Goal: Information Seeking & Learning: Learn about a topic

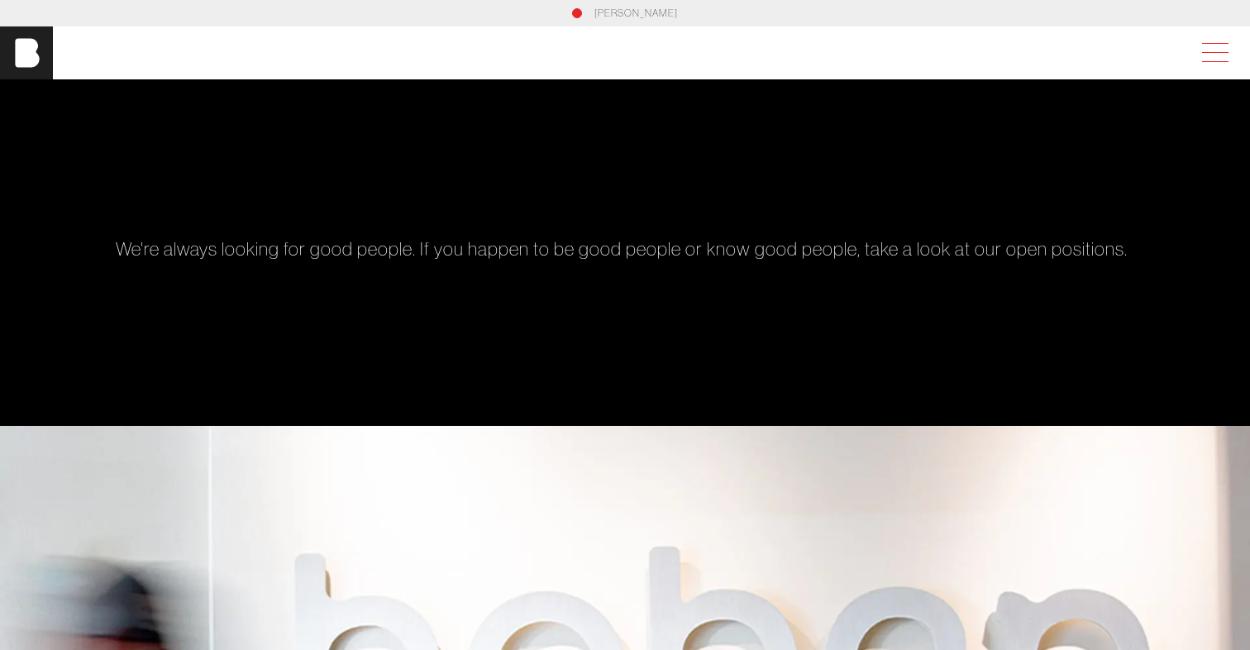
click at [1223, 45] on span at bounding box center [1212, 53] width 38 height 30
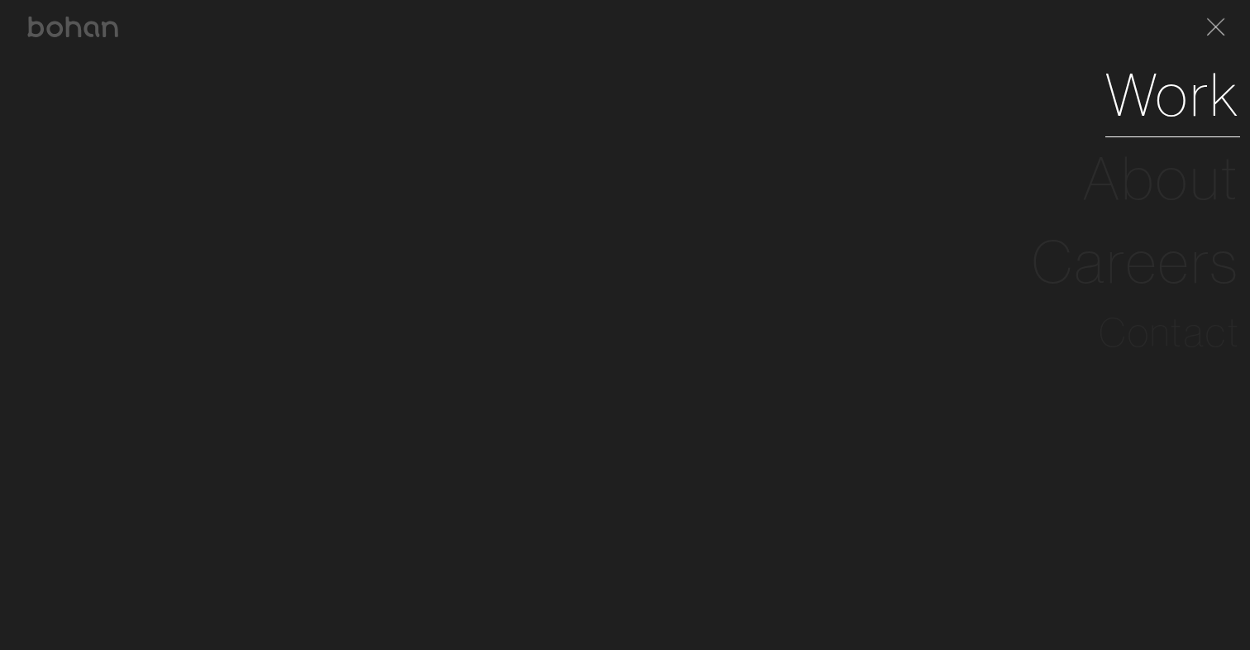
click at [1185, 105] on link "Work" at bounding box center [1172, 95] width 135 height 84
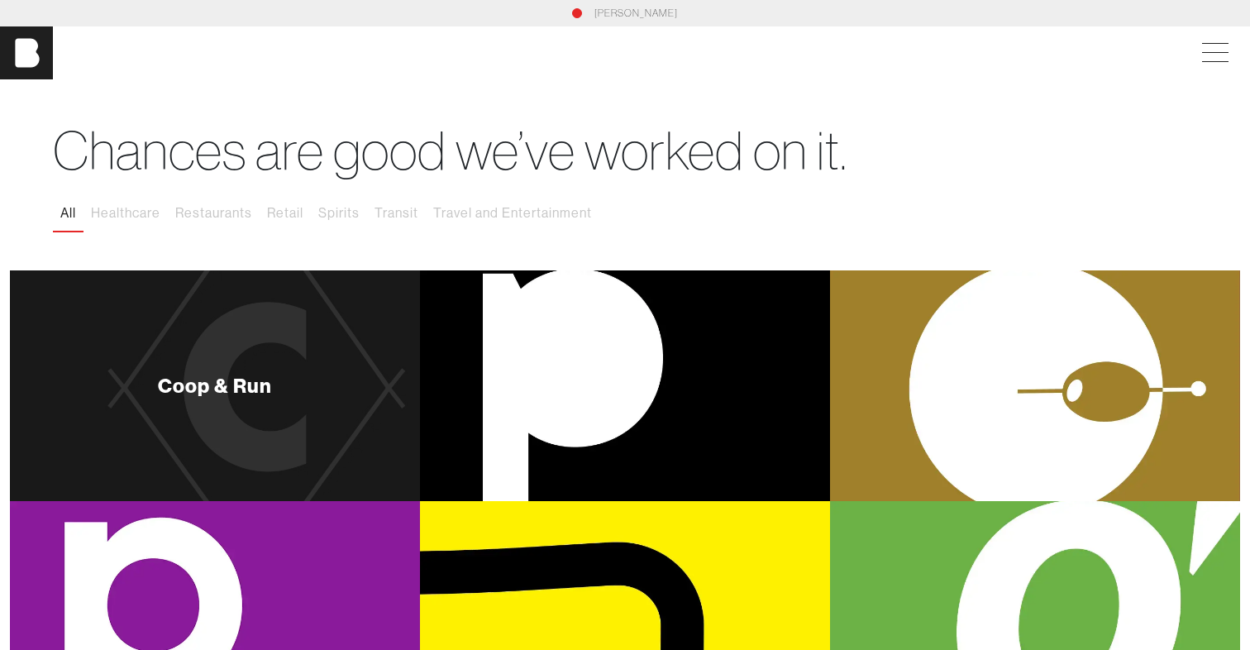
click at [287, 442] on div "Coop & Run" at bounding box center [215, 385] width 410 height 231
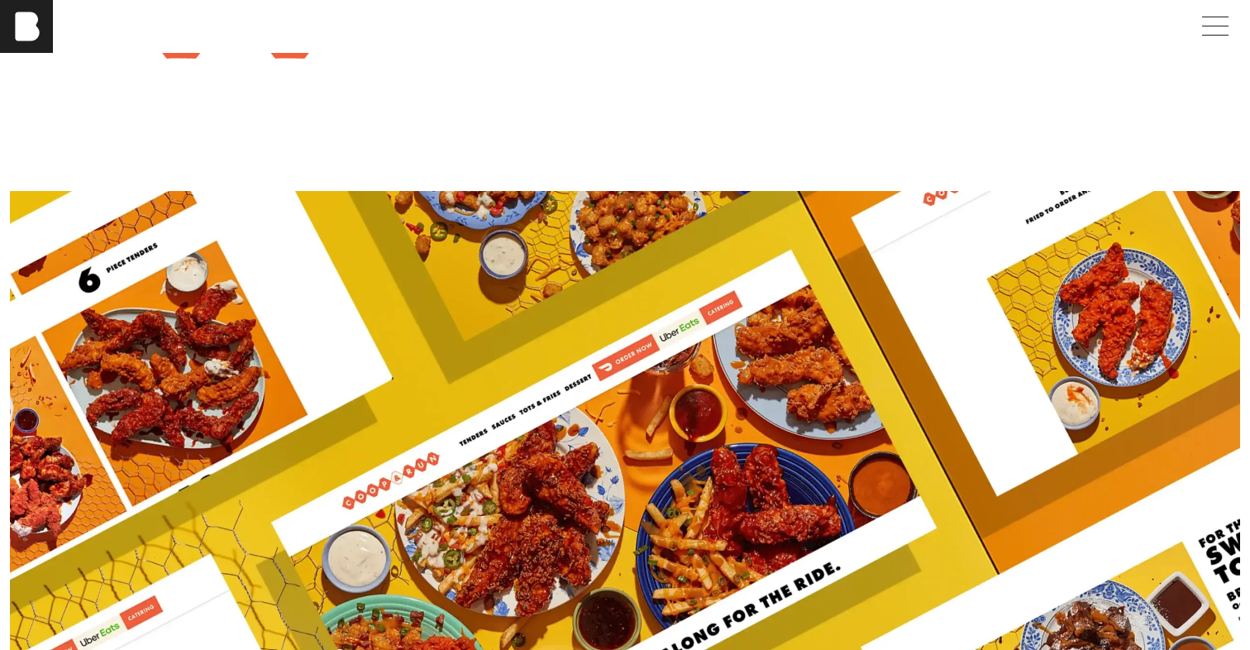
scroll to position [1618, 0]
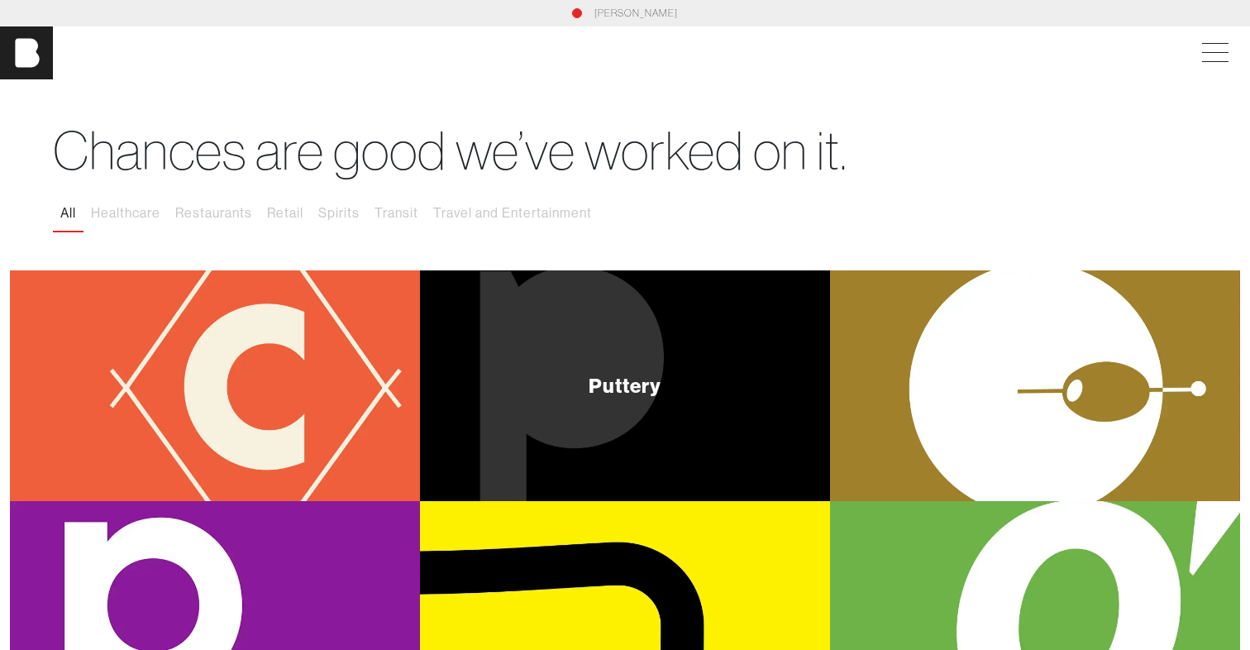
click at [594, 309] on div "Puttery" at bounding box center [625, 385] width 410 height 231
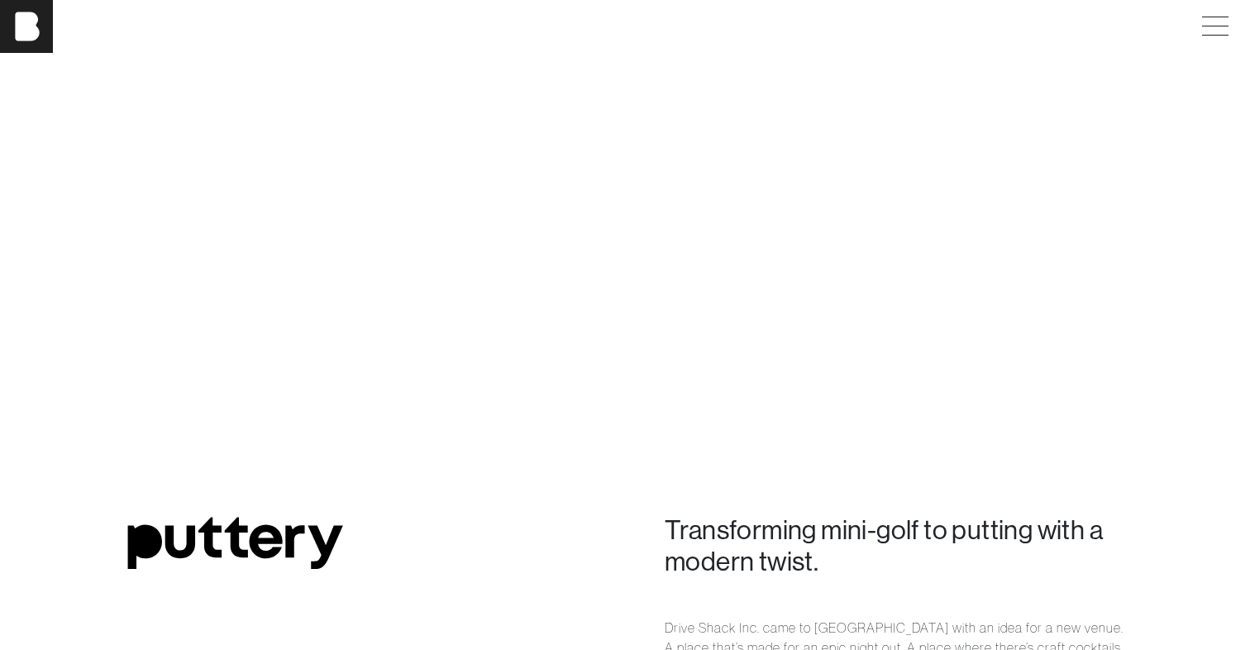
scroll to position [624, 0]
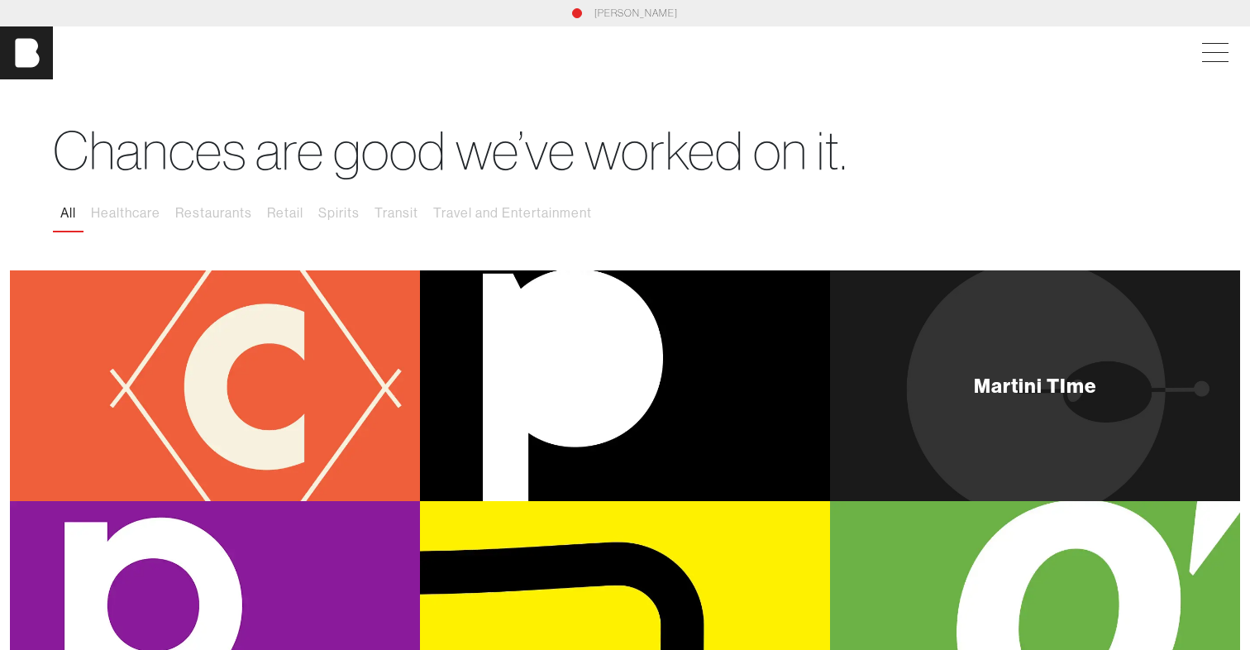
click at [973, 311] on div "Martini TIme" at bounding box center [1035, 385] width 410 height 231
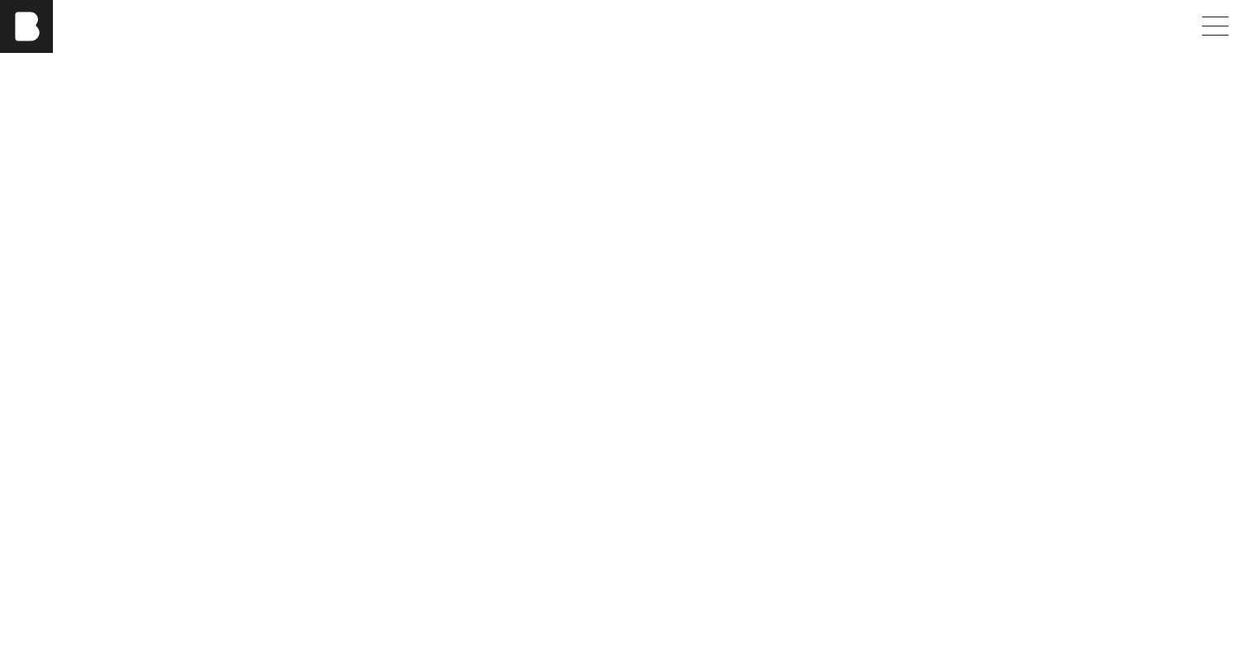
scroll to position [1503, 0]
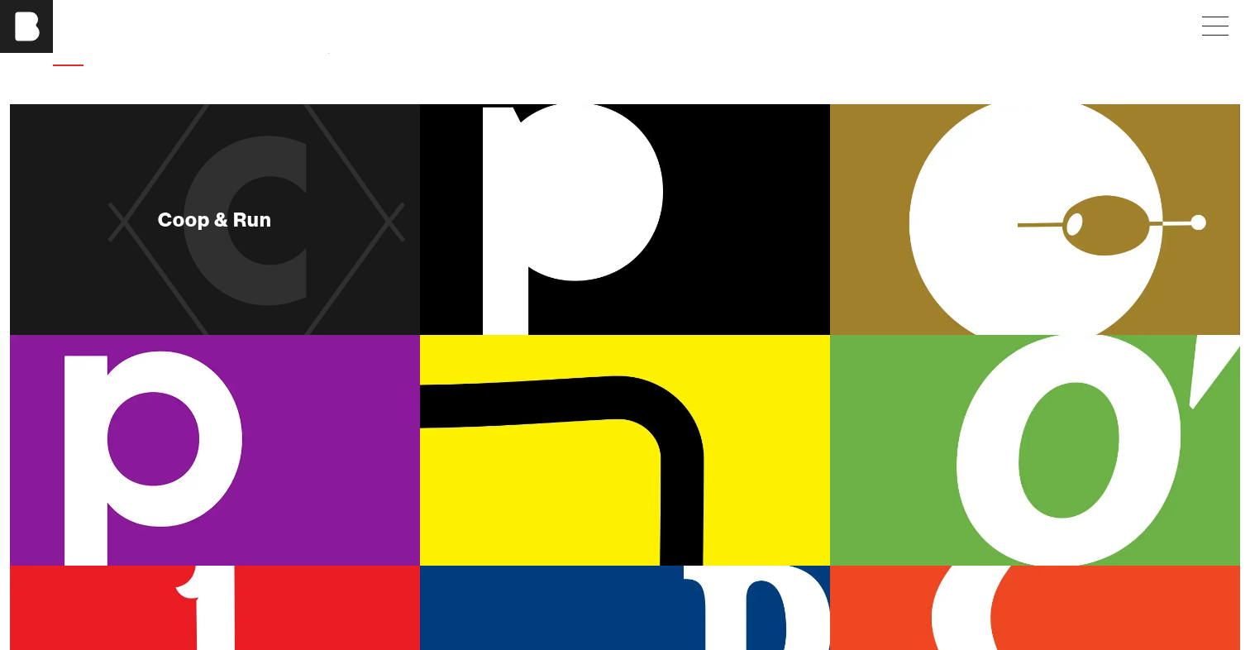
scroll to position [261, 0]
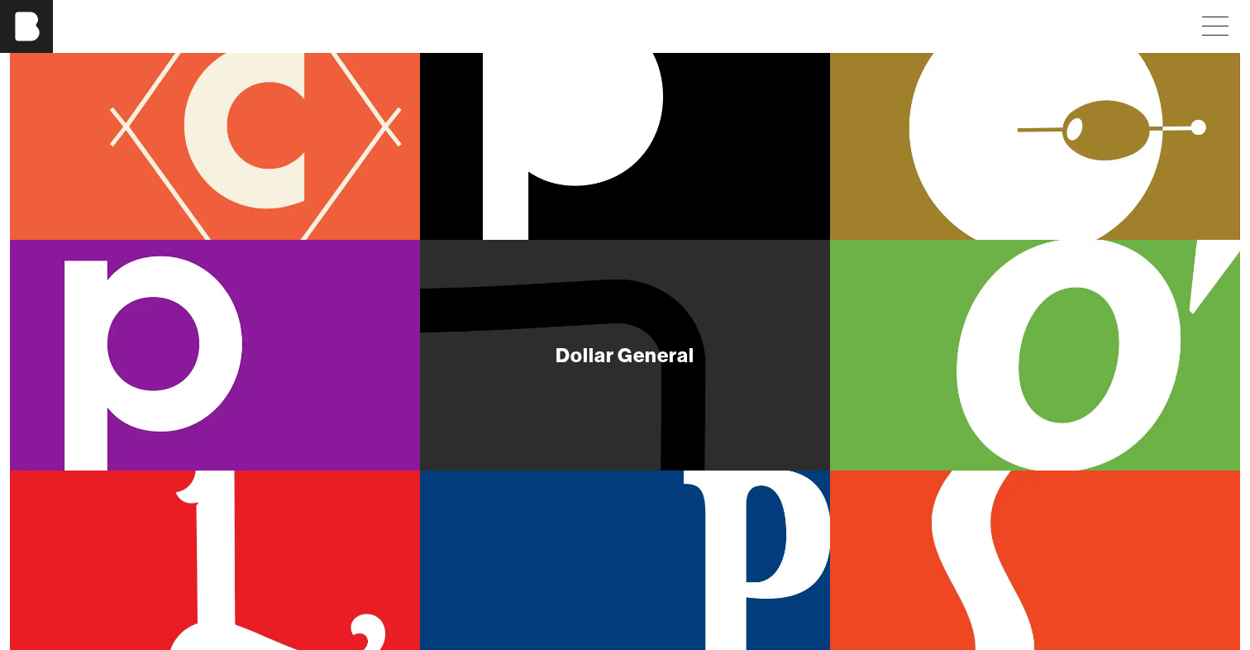
click at [671, 382] on div "Dollar General" at bounding box center [625, 355] width 410 height 231
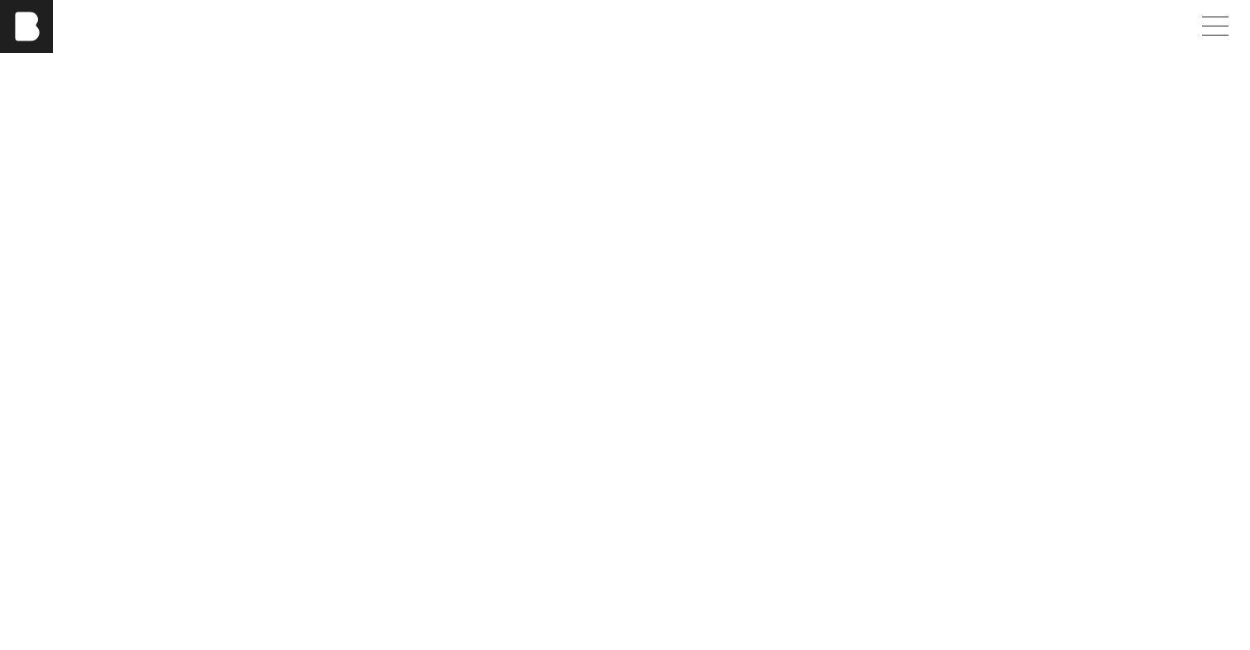
scroll to position [806, 0]
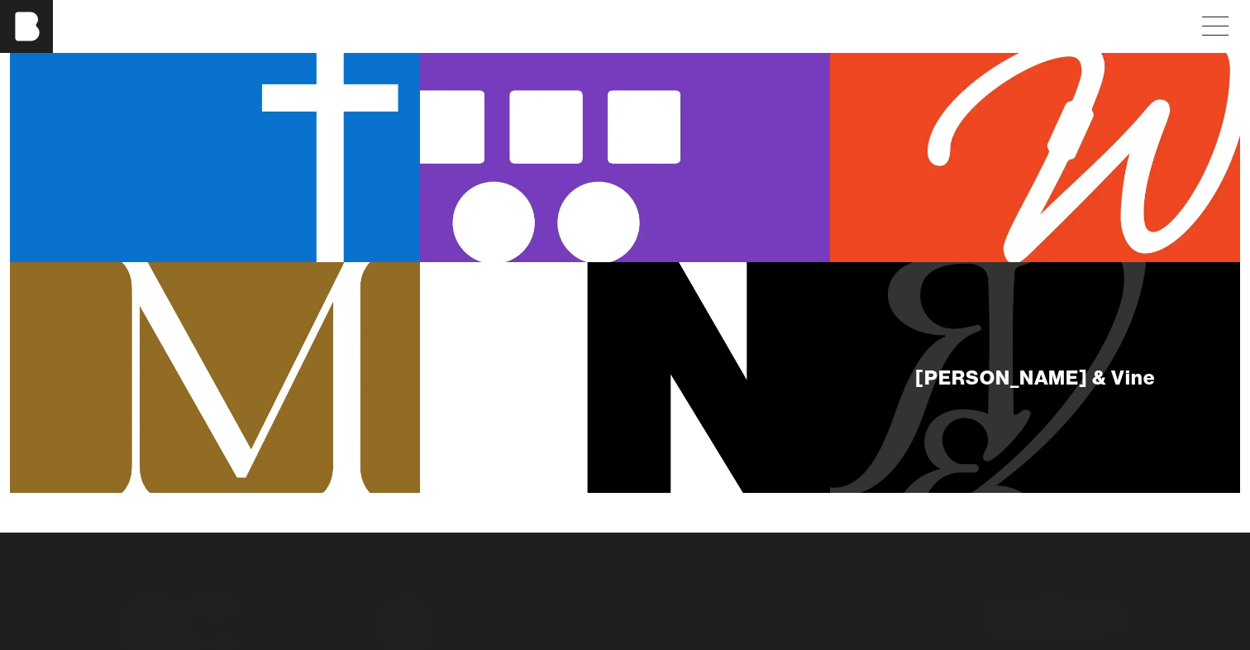
scroll to position [1187, 0]
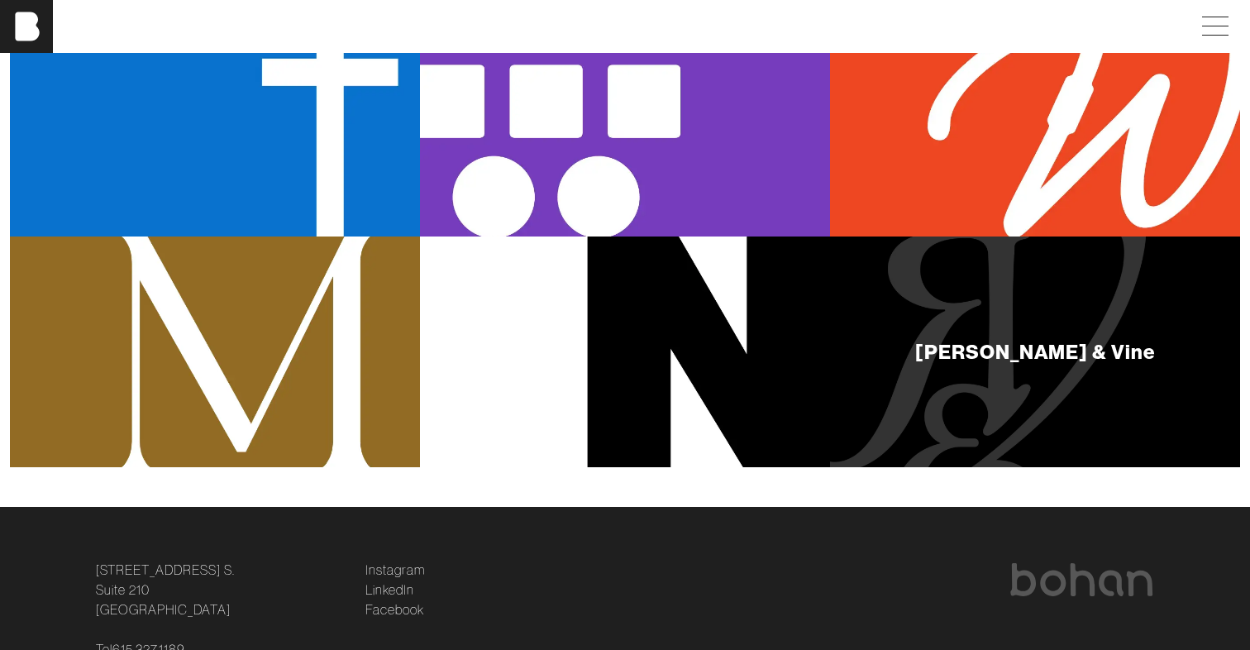
click at [930, 408] on div "[PERSON_NAME] & Vine" at bounding box center [1035, 351] width 410 height 231
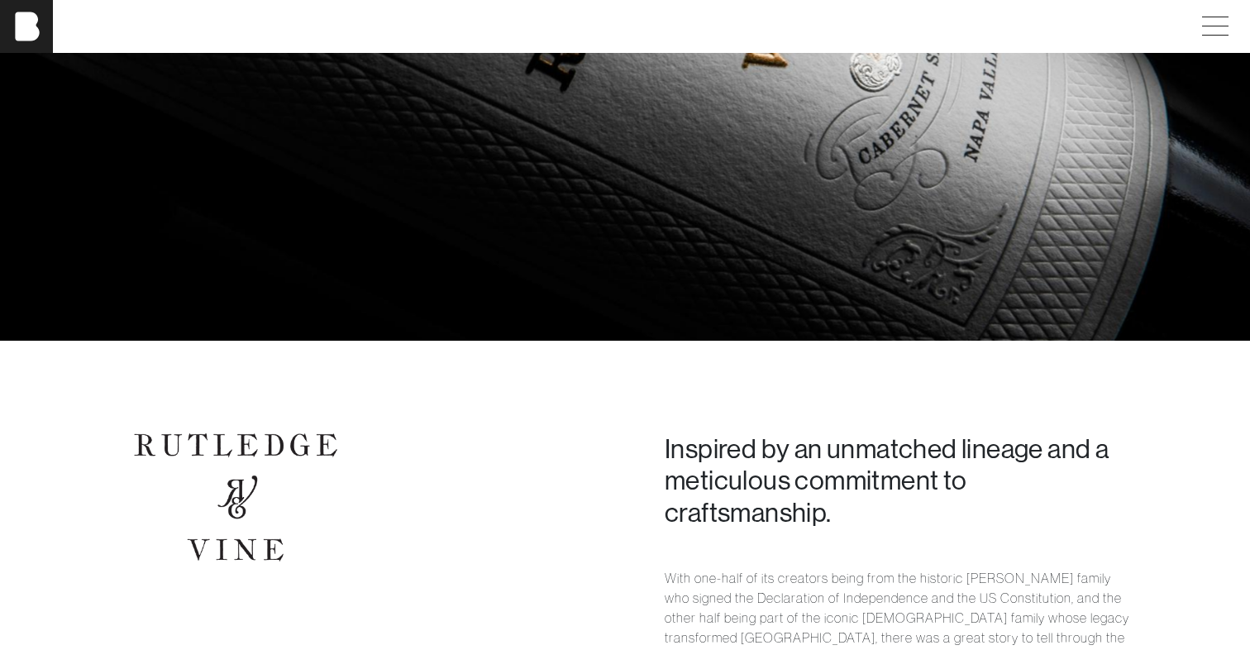
scroll to position [1102, 0]
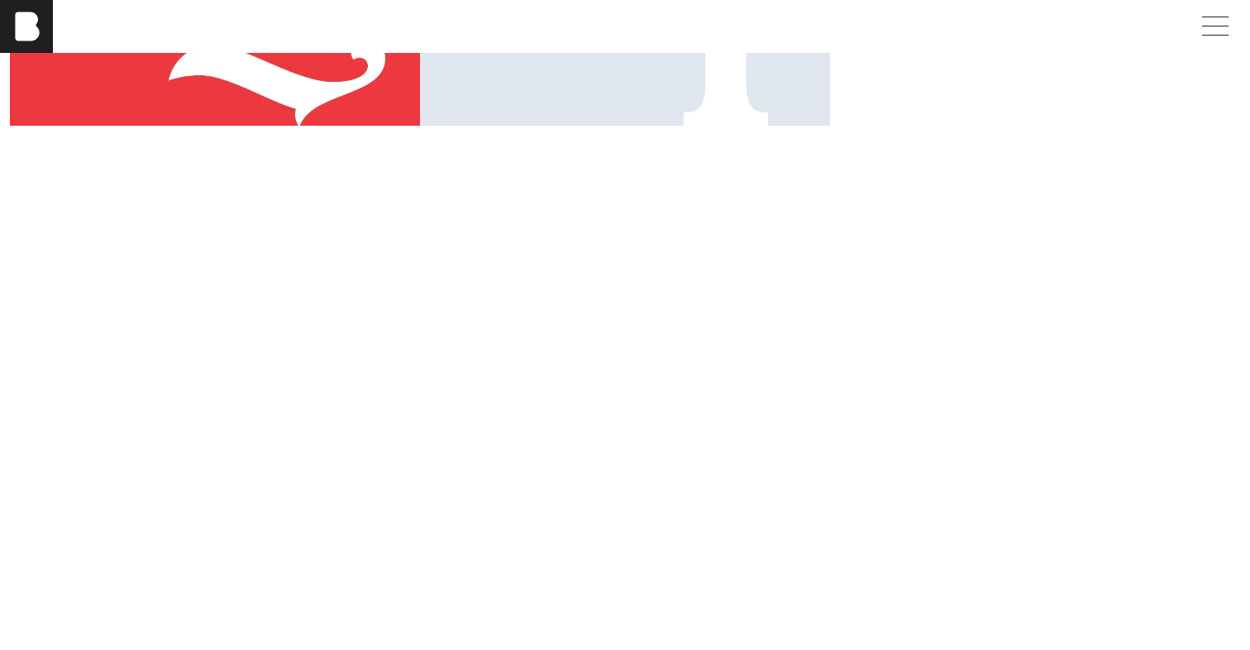
scroll to position [1085, 0]
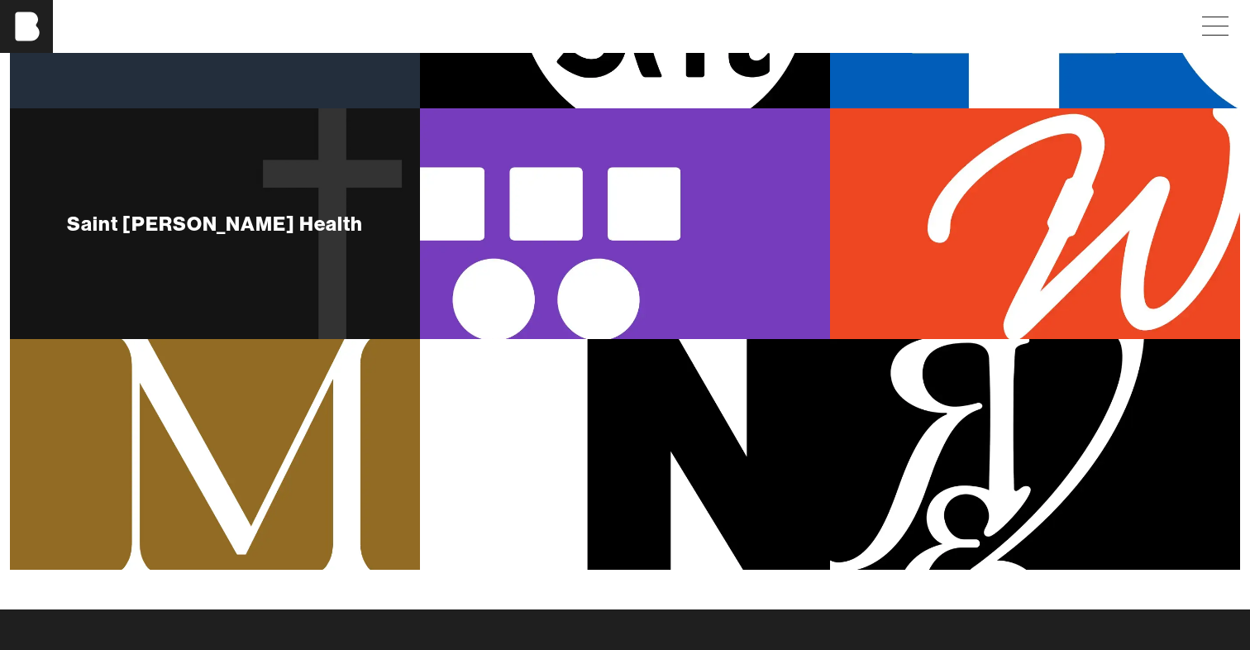
click at [220, 291] on div "Saint [PERSON_NAME] Health" at bounding box center [215, 223] width 410 height 231
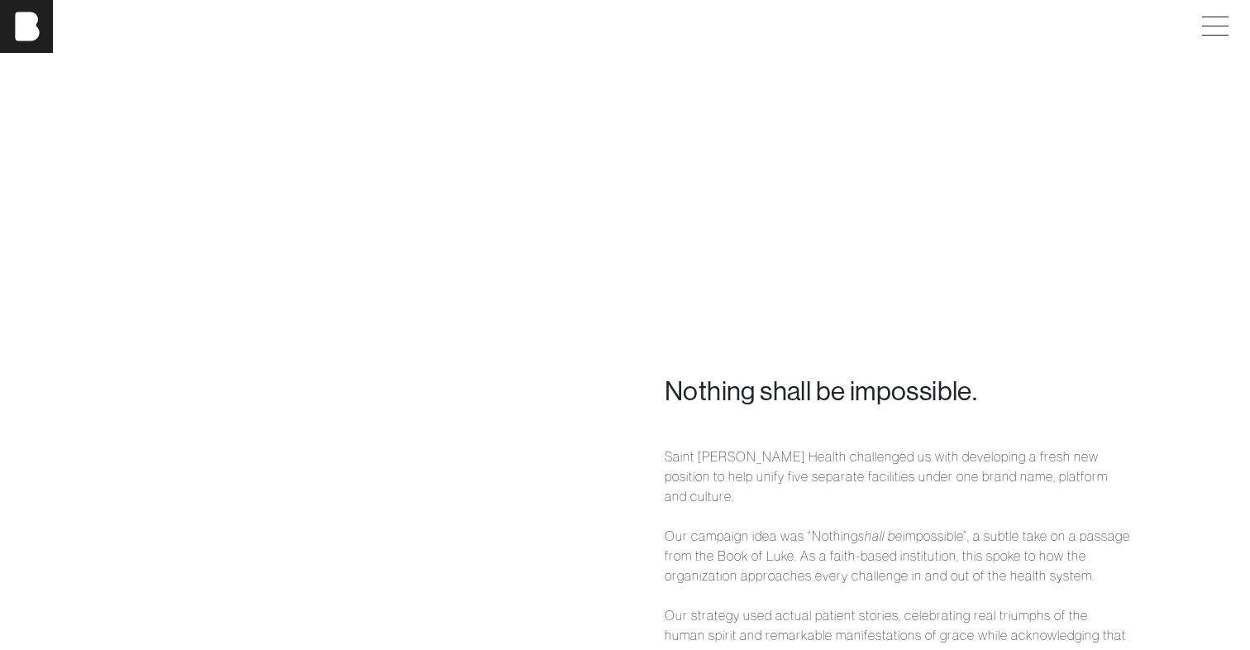
scroll to position [1039, 0]
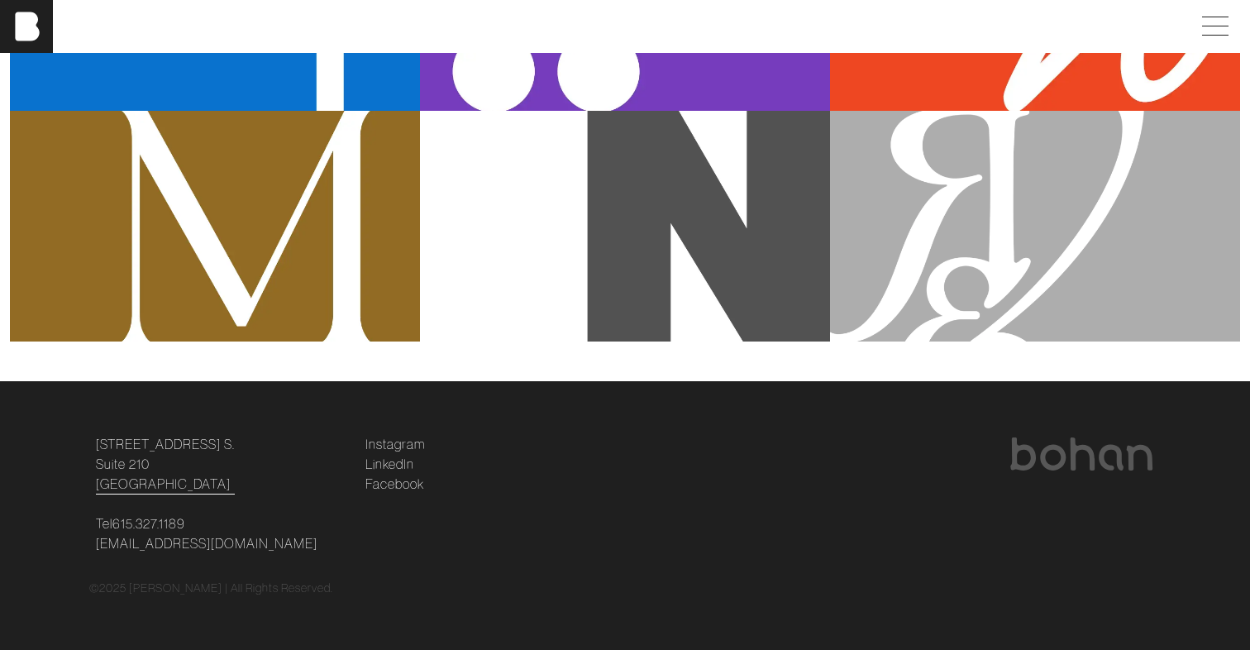
scroll to position [1312, 0]
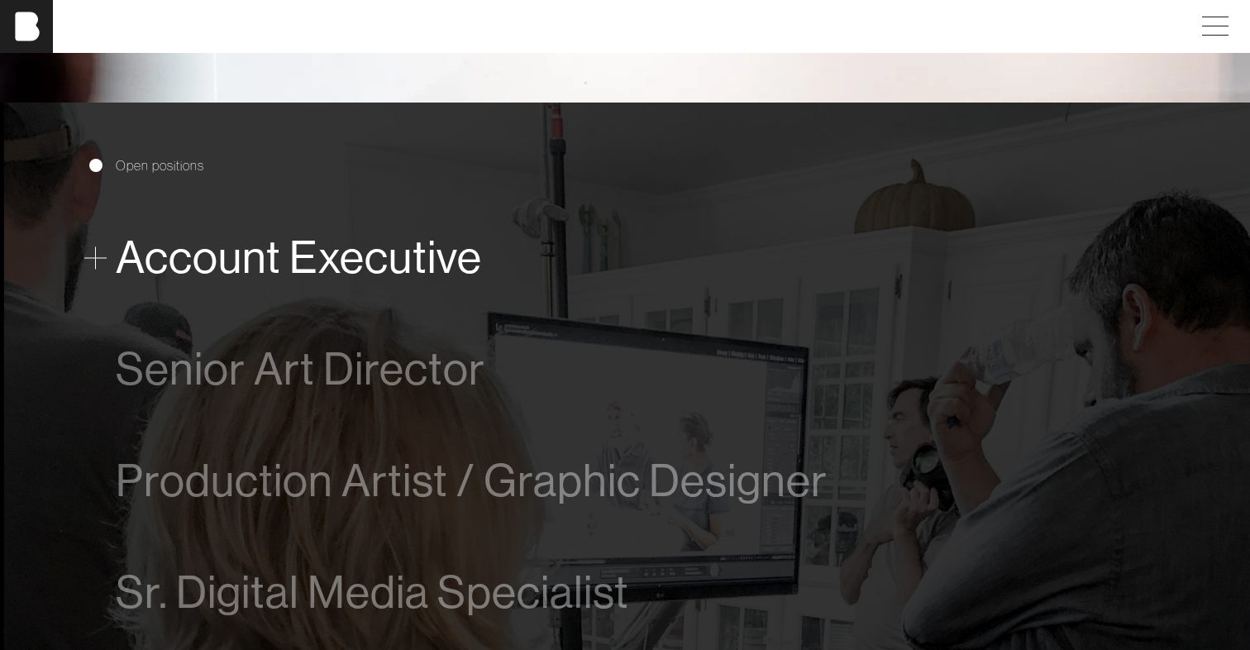
click at [264, 252] on span "Account Executive" at bounding box center [299, 257] width 366 height 50
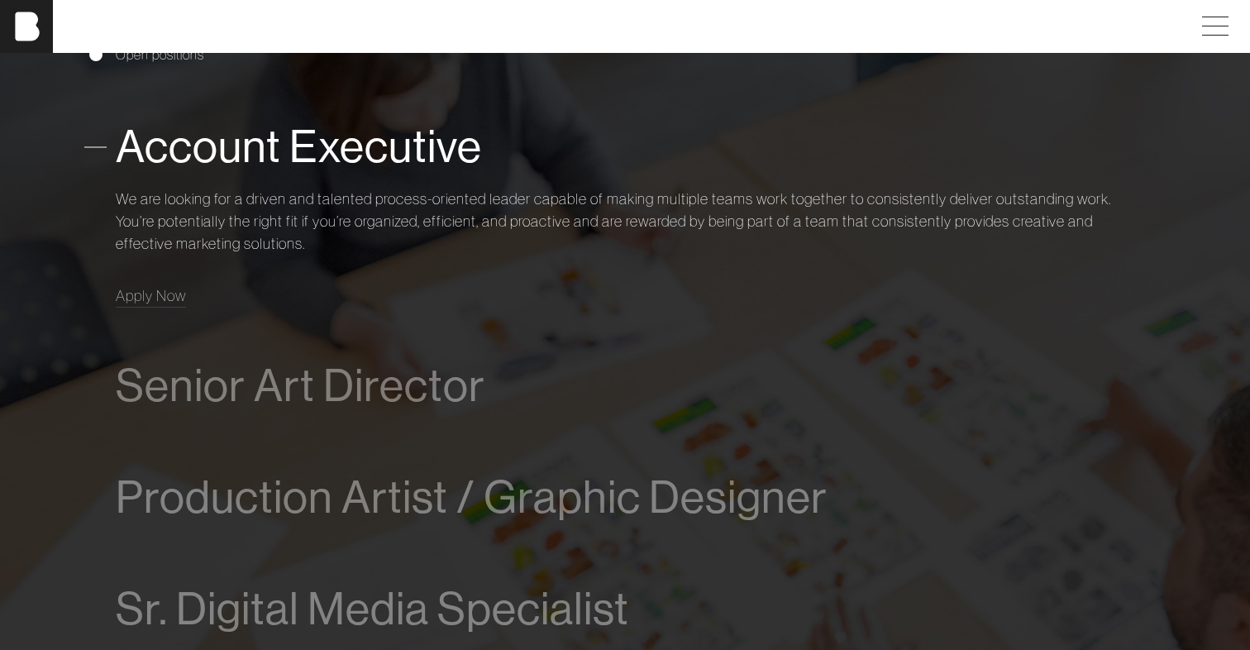
scroll to position [967, 0]
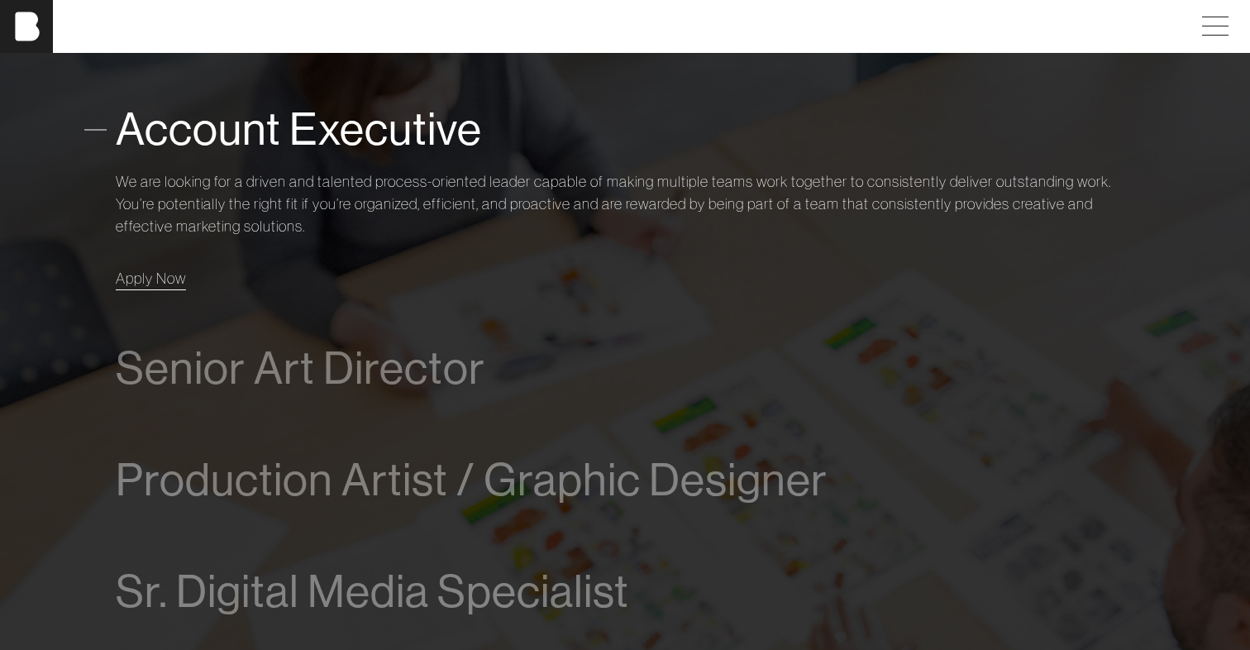
click at [123, 287] on link "Apply Now" at bounding box center [151, 278] width 70 height 22
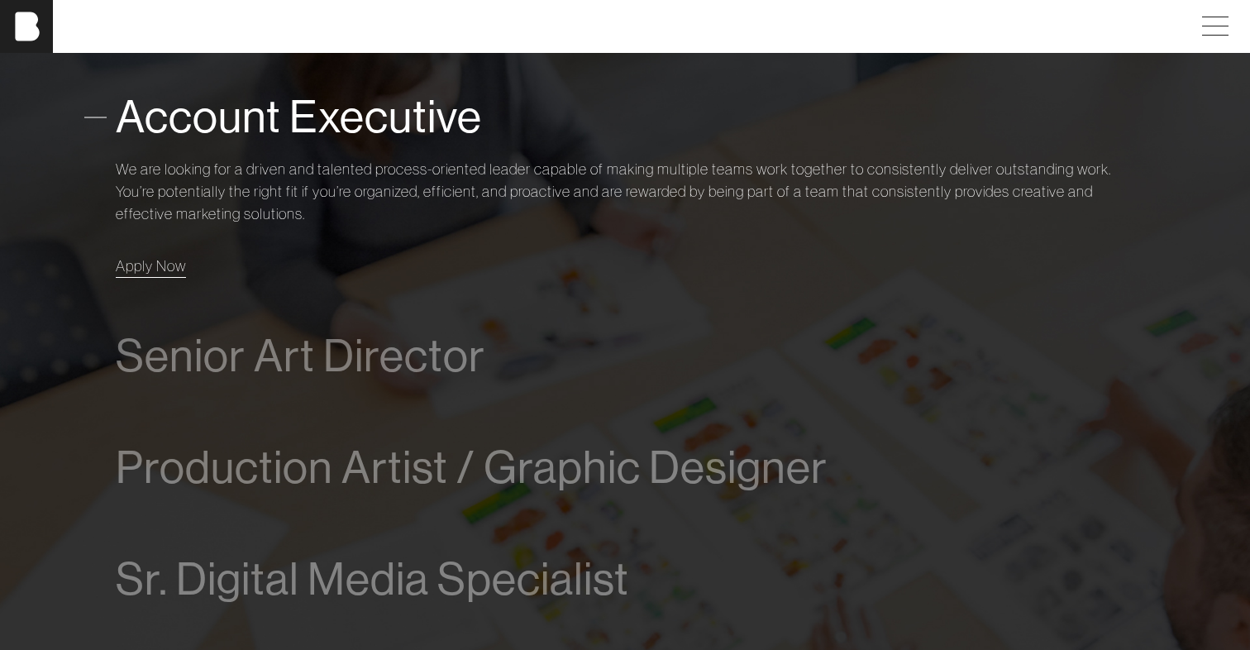
scroll to position [936, 0]
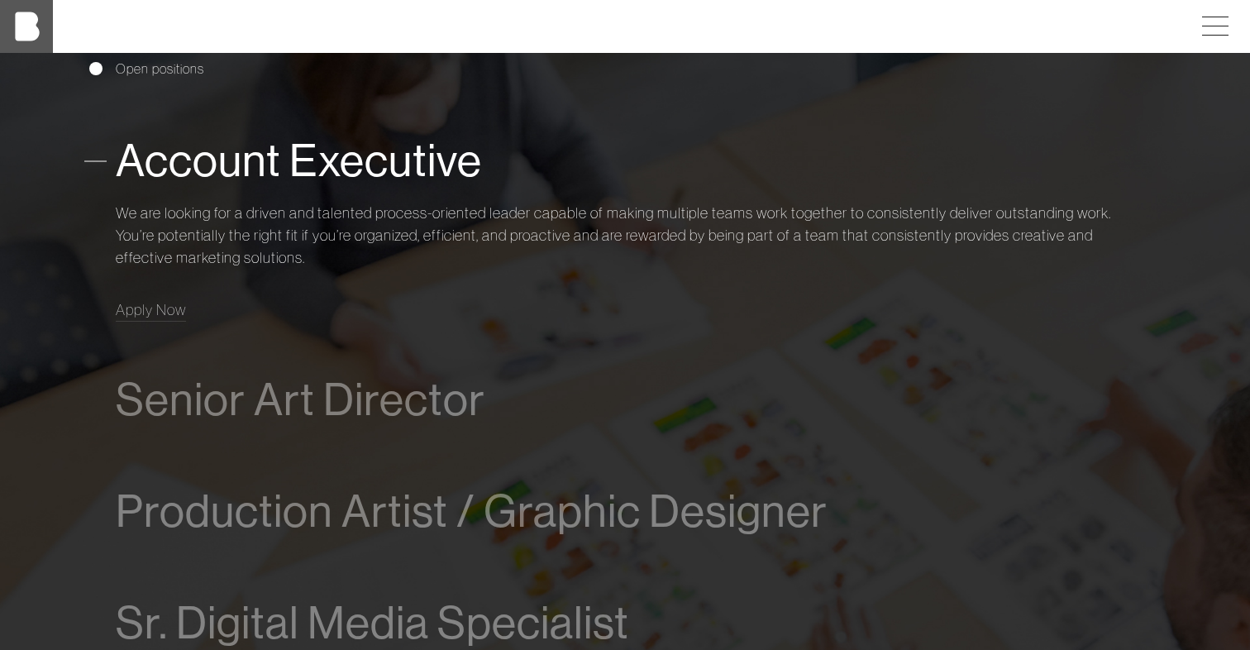
click at [27, 27] on img at bounding box center [26, 26] width 53 height 53
